Goal: Navigation & Orientation: Find specific page/section

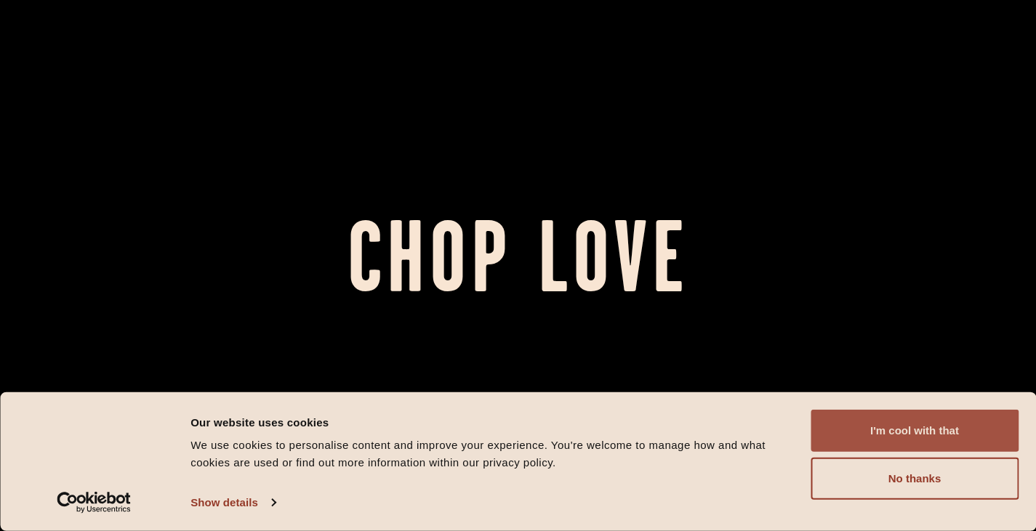
click at [963, 433] on button "I'm cool with that" at bounding box center [915, 431] width 208 height 42
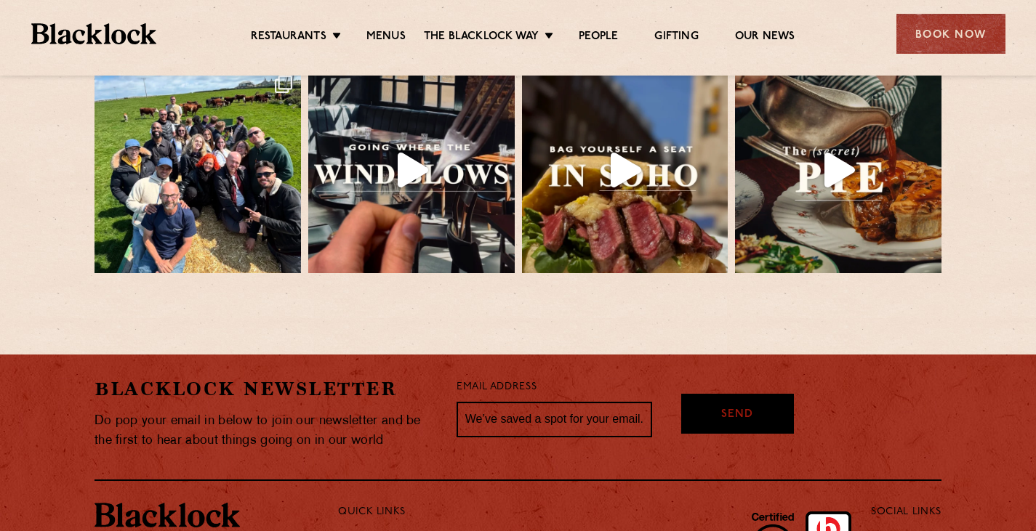
scroll to position [3199, 0]
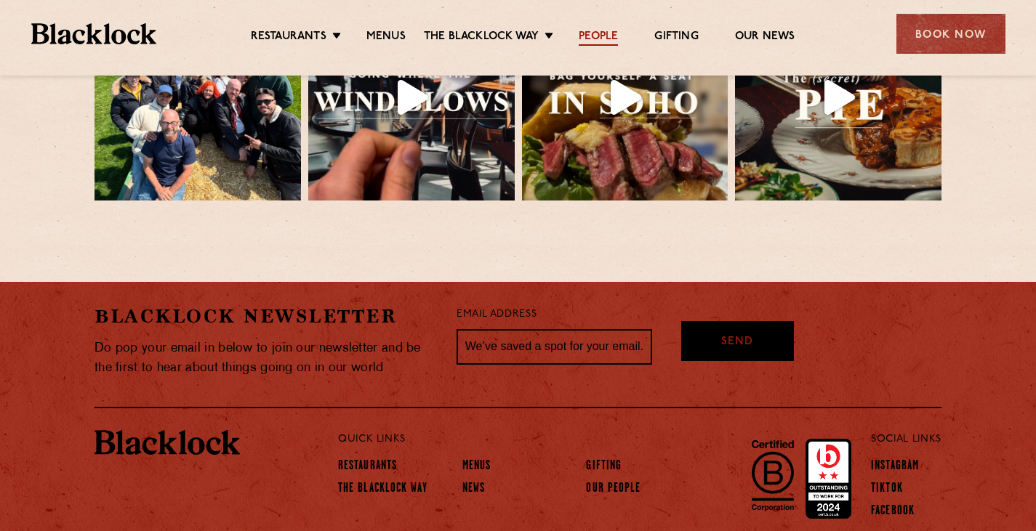
click at [599, 41] on link "People" at bounding box center [598, 38] width 39 height 16
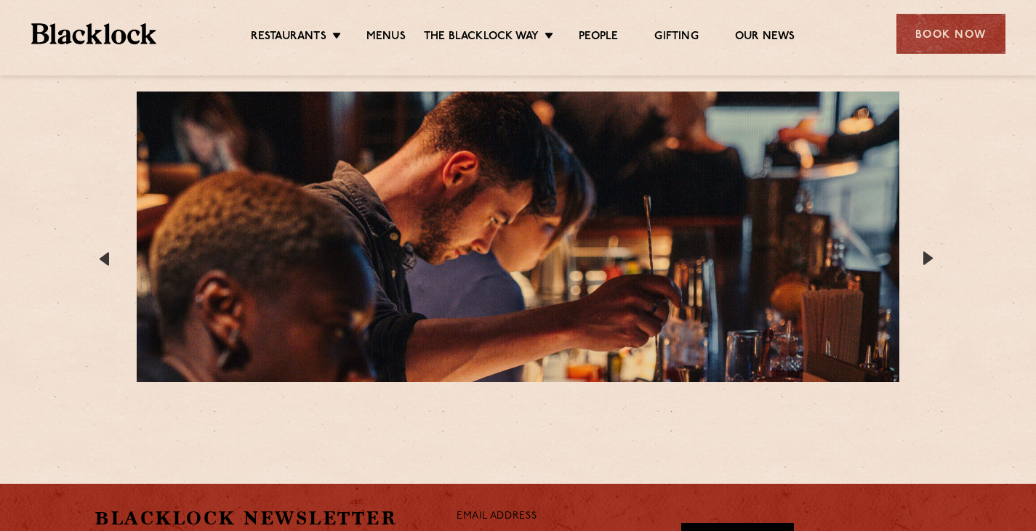
scroll to position [2821, 0]
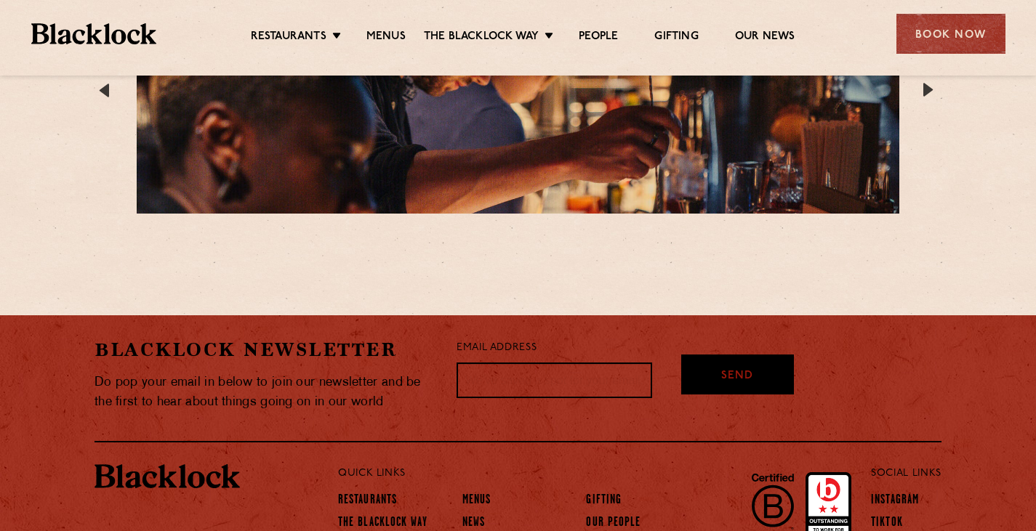
click at [495, 363] on input "text" at bounding box center [555, 381] width 196 height 36
drag, startPoint x: 413, startPoint y: 326, endPoint x: 444, endPoint y: 329, distance: 30.7
click at [413, 326] on div "Blacklock Newsletter Do pop your email in below to join our newsletter and be t…" at bounding box center [518, 379] width 847 height 127
click at [379, 516] on link "The Blacklock Way" at bounding box center [382, 524] width 89 height 16
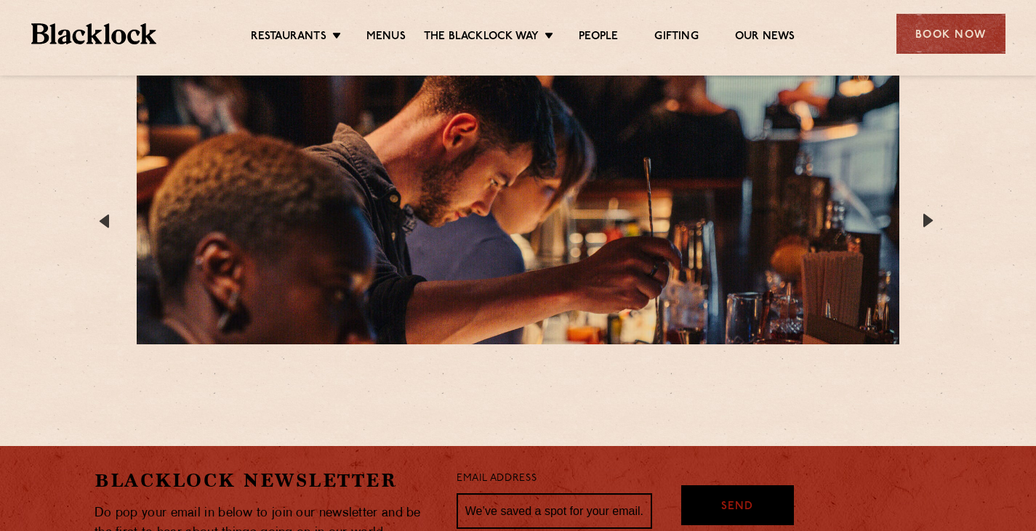
scroll to position [2821, 0]
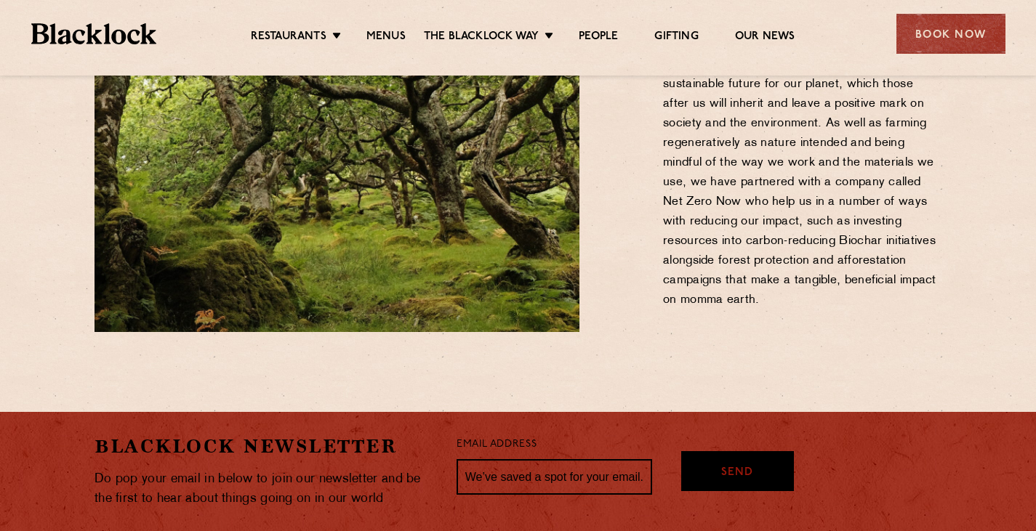
scroll to position [2039, 0]
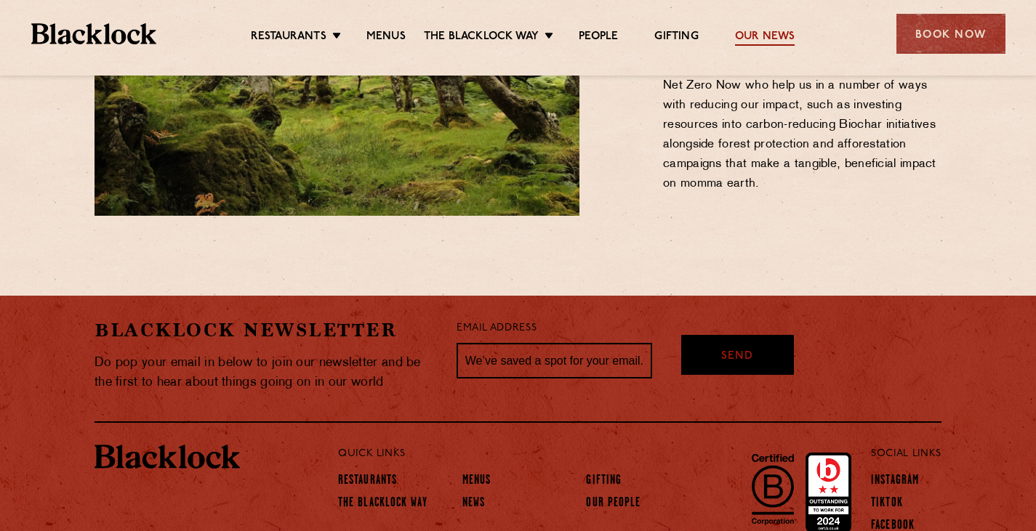
click at [758, 34] on link "Our News" at bounding box center [765, 38] width 60 height 16
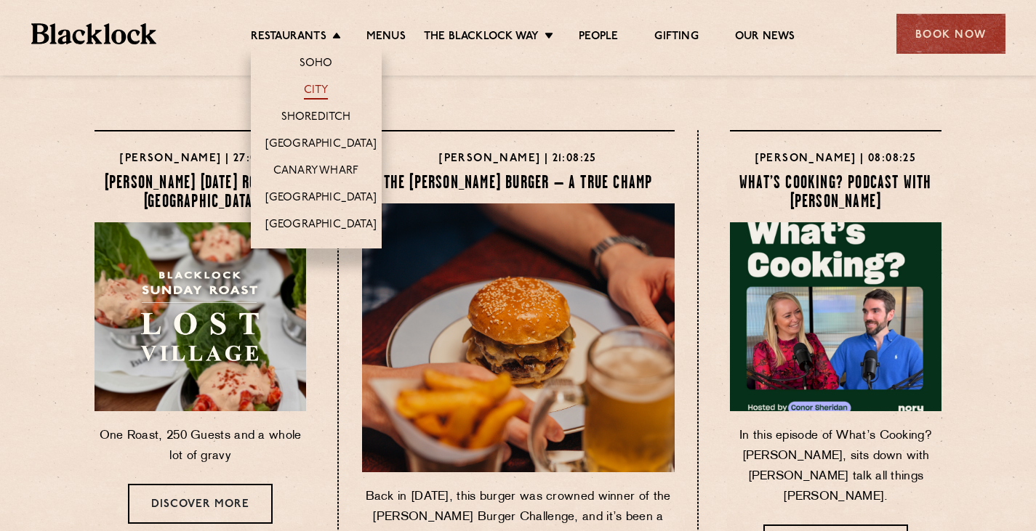
click at [318, 87] on link "City" at bounding box center [316, 92] width 25 height 16
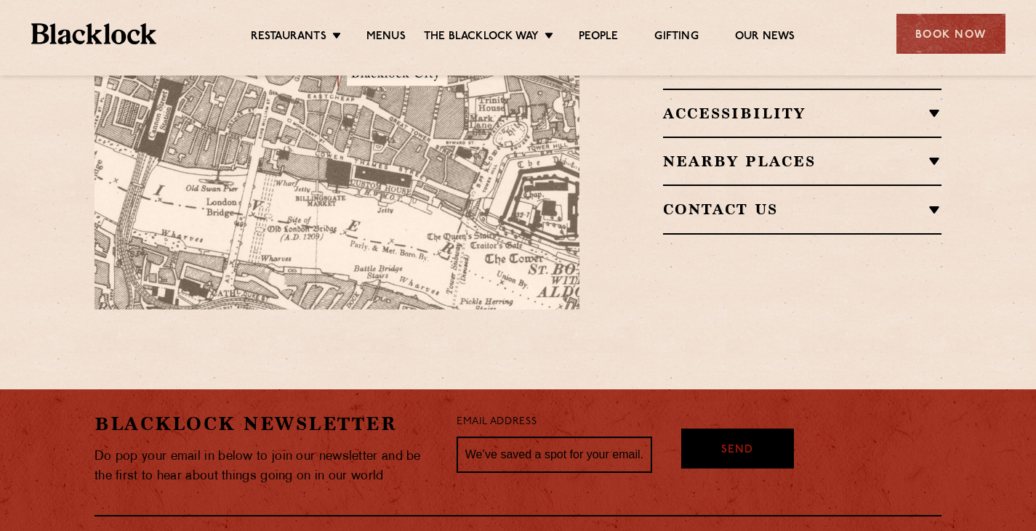
scroll to position [1091, 0]
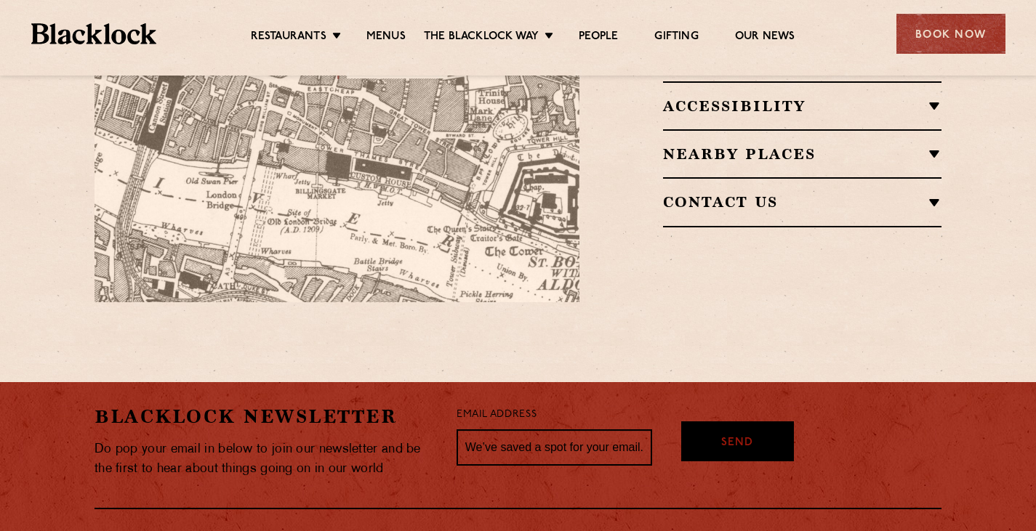
click at [813, 200] on div "Contact Us T: 020 7998 7676 E: city@theblacklock.com" at bounding box center [802, 201] width 278 height 49
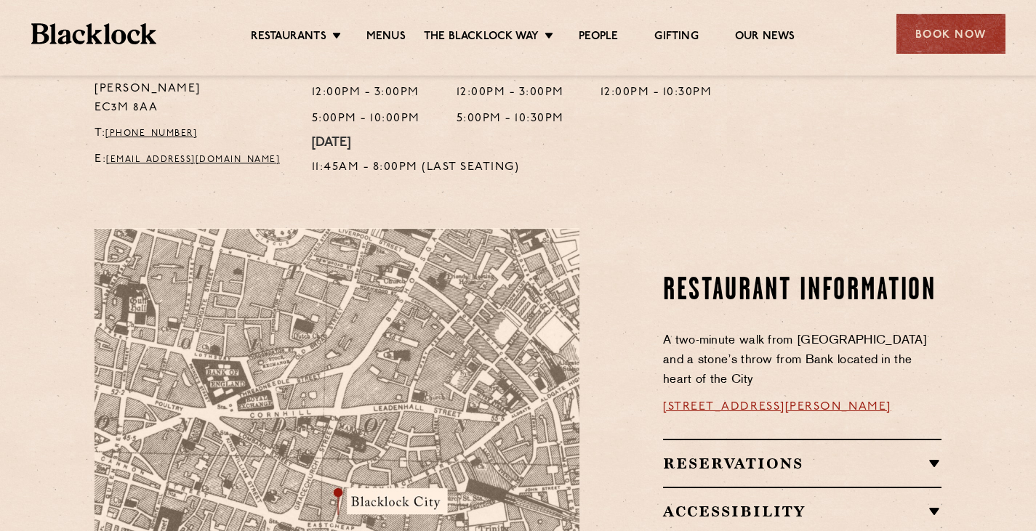
scroll to position [582, 0]
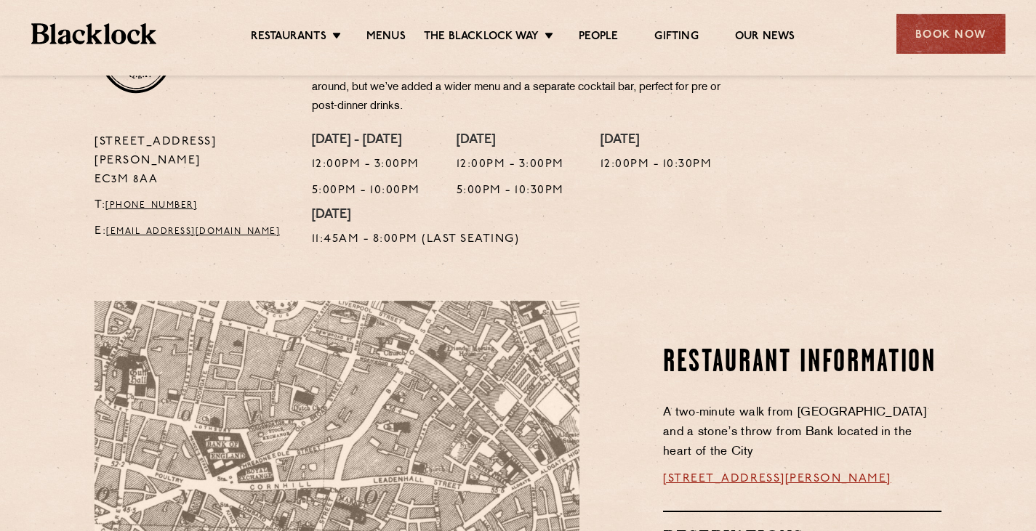
click at [79, 36] on img at bounding box center [94, 33] width 126 height 21
